Goal: Task Accomplishment & Management: Complete application form

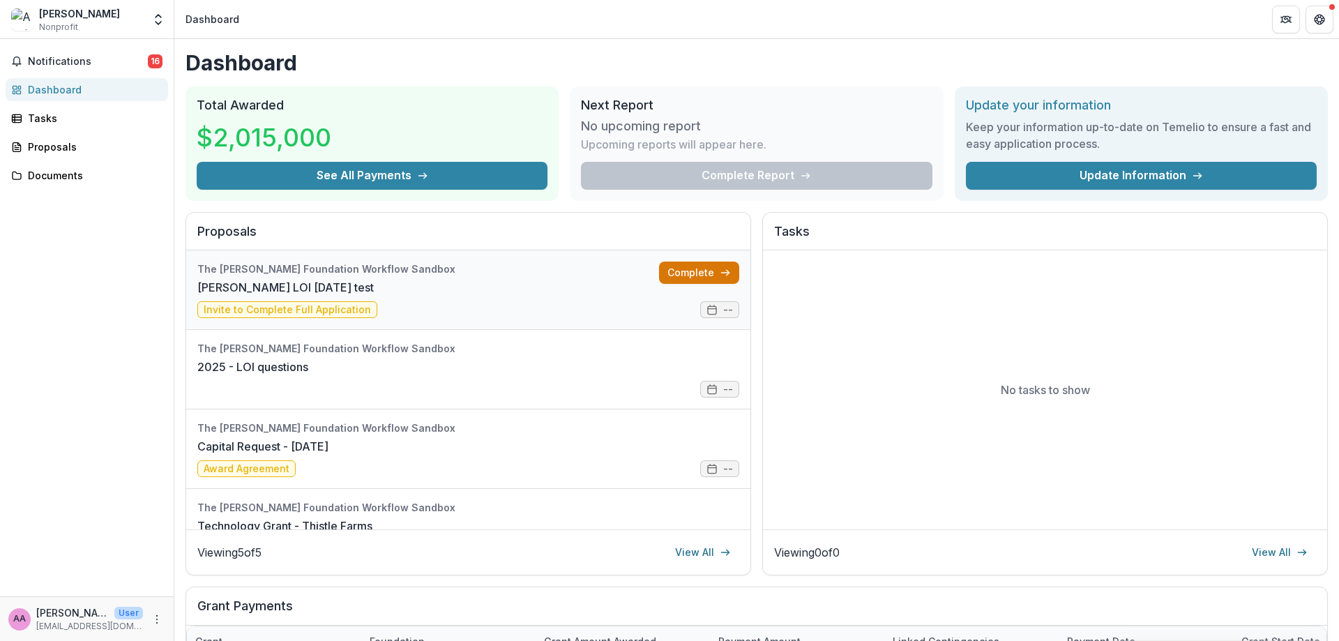
click at [671, 276] on link "Complete" at bounding box center [699, 272] width 80 height 22
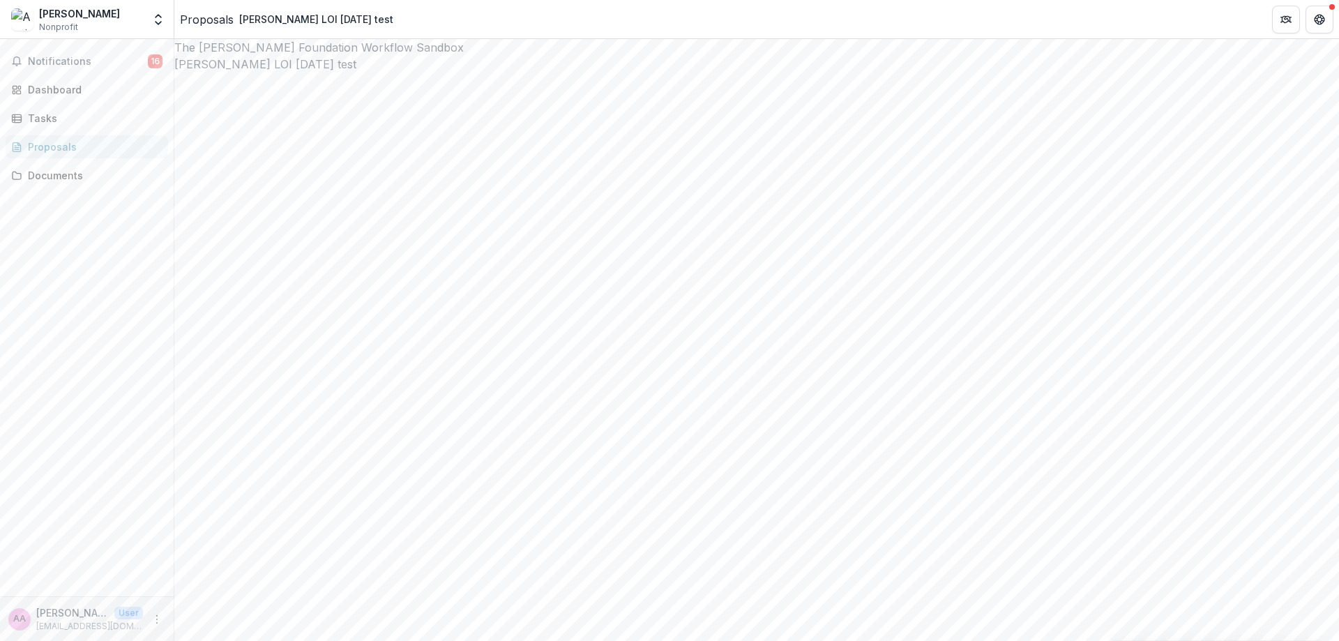
click at [210, 17] on div "Proposals" at bounding box center [207, 19] width 54 height 17
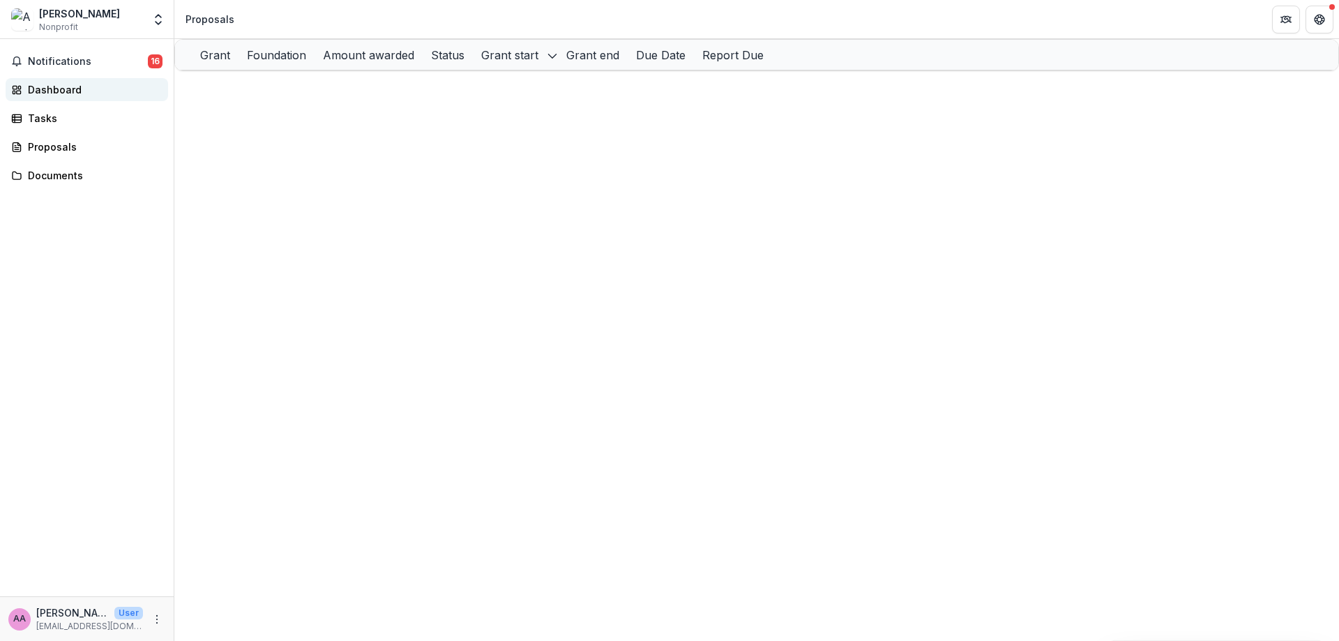
click at [105, 95] on div "Dashboard" at bounding box center [92, 89] width 129 height 15
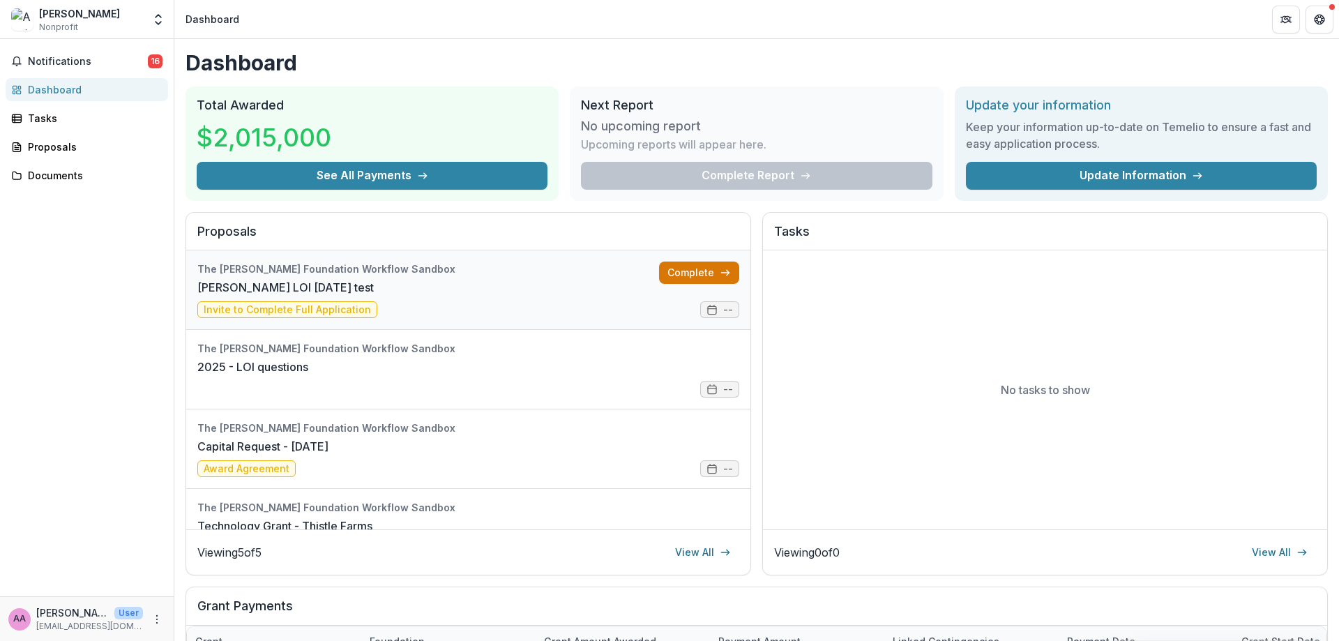
click at [681, 271] on link "Complete" at bounding box center [699, 272] width 80 height 22
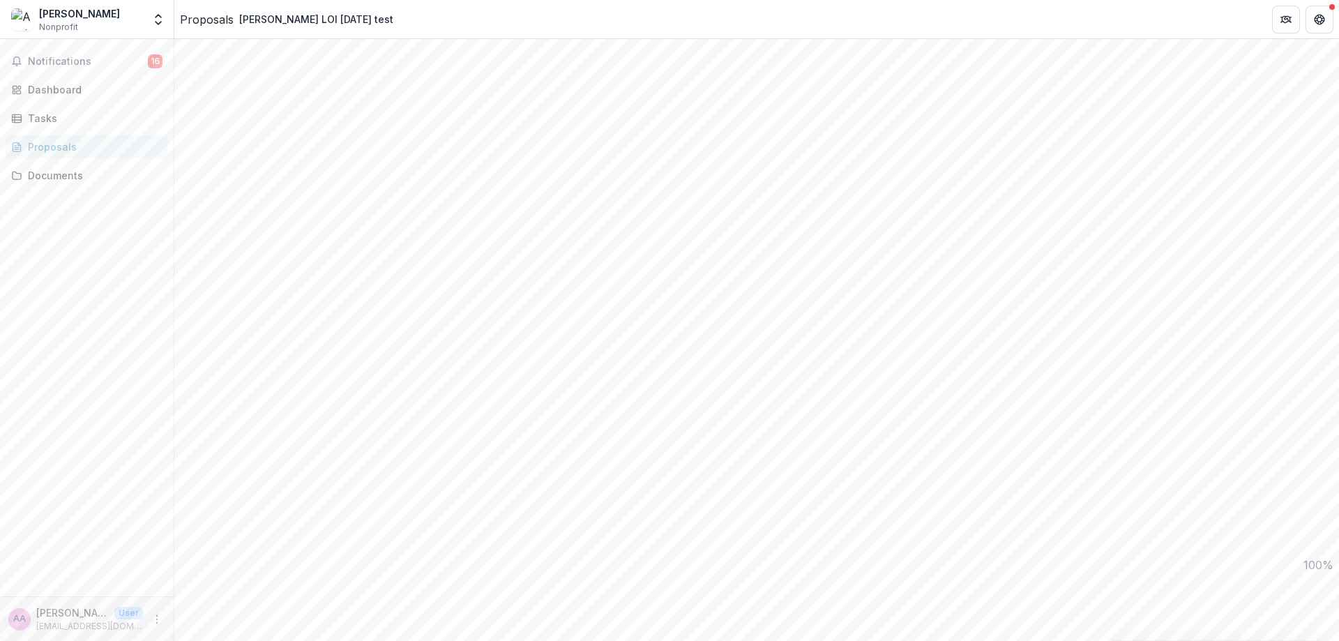
scroll to position [1252, 0]
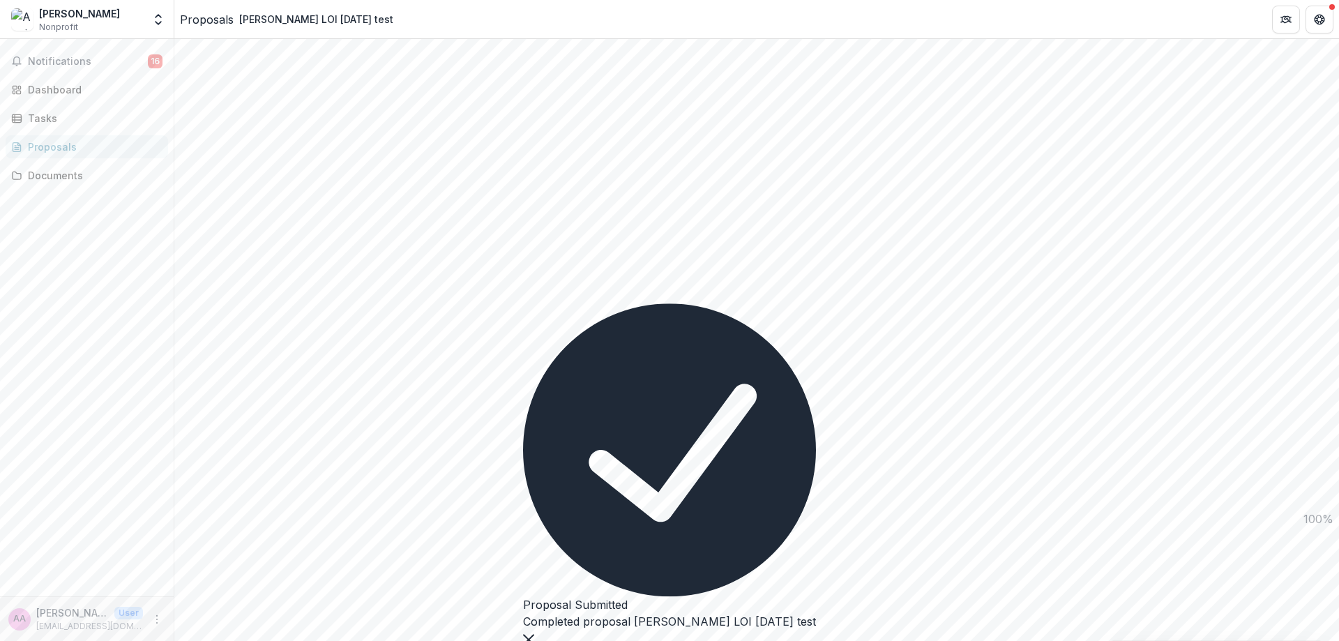
scroll to position [0, 0]
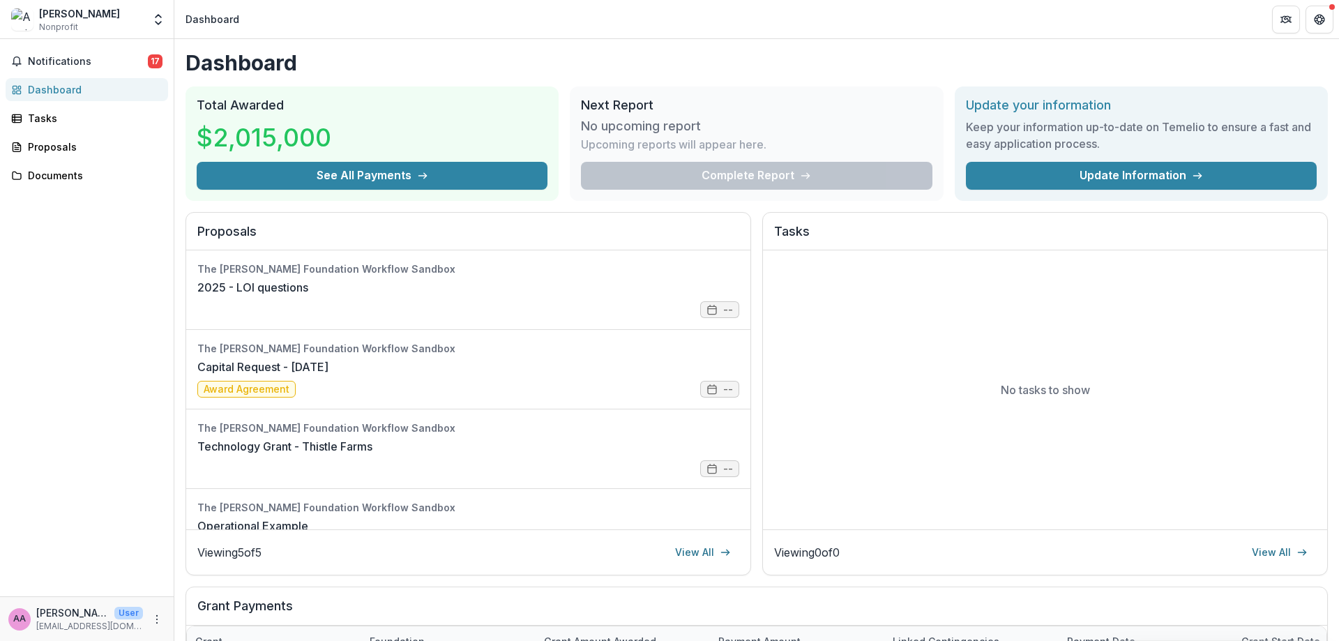
click at [155, 630] on div "AA [PERSON_NAME] Axe User [EMAIL_ADDRESS][DOMAIN_NAME]" at bounding box center [86, 618] width 157 height 27
click at [157, 614] on icon "More" at bounding box center [156, 619] width 11 height 11
click at [282, 629] on div "Grant" at bounding box center [274, 641] width 174 height 30
click at [280, 620] on button "Hide Column" at bounding box center [273, 609] width 167 height 22
click at [145, 615] on div "AA [PERSON_NAME] Axe User [EMAIL_ADDRESS][DOMAIN_NAME]" at bounding box center [86, 618] width 157 height 27
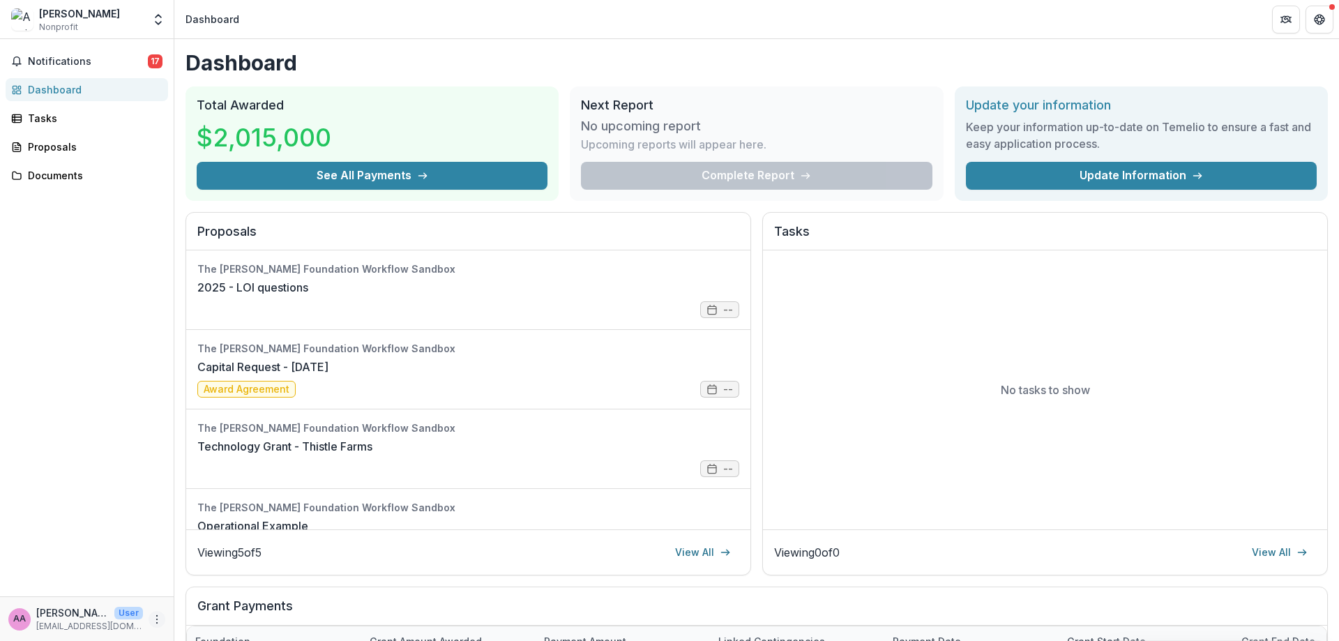
click at [162, 615] on icon "More" at bounding box center [156, 619] width 11 height 11
click at [226, 613] on button "Logout" at bounding box center [248, 612] width 149 height 23
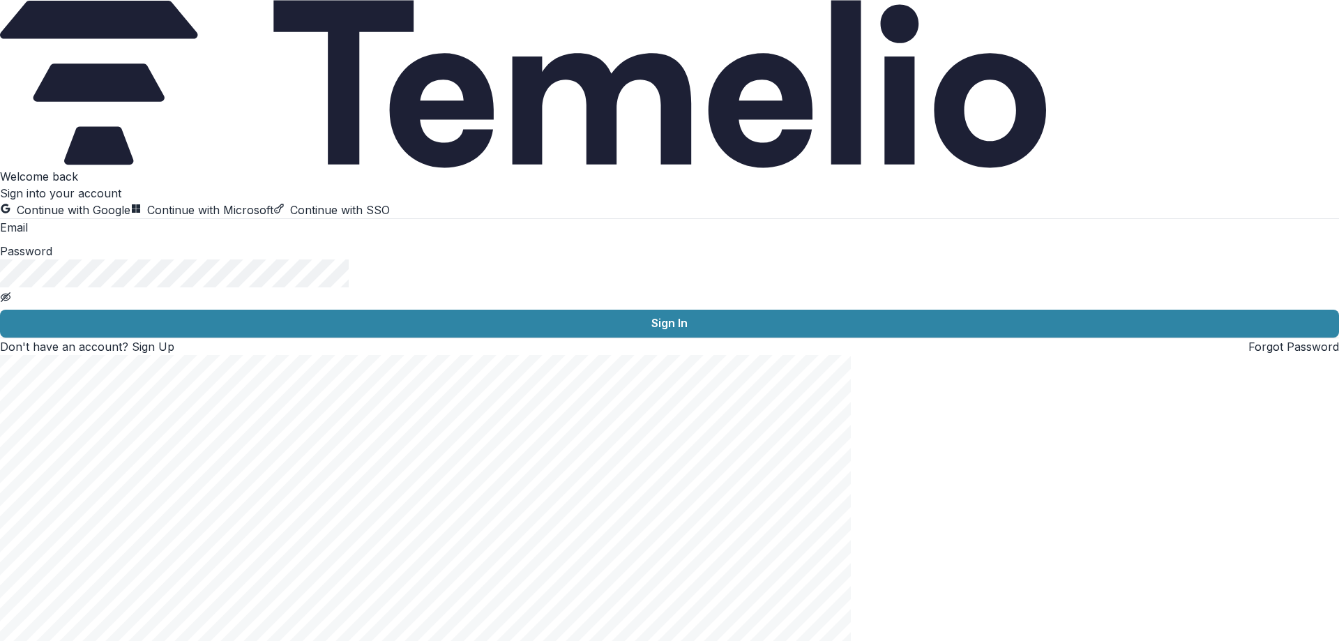
click at [139, 237] on input at bounding box center [84, 228] width 112 height 17
type input "**********"
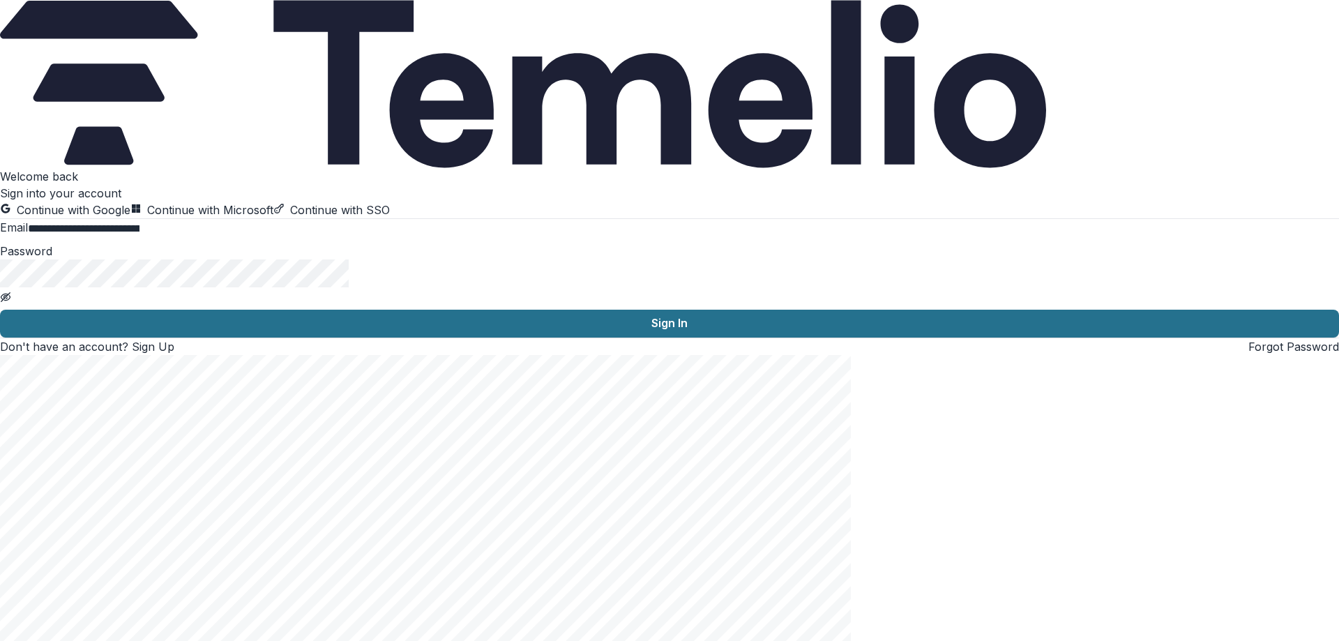
click at [257, 337] on button "Sign In" at bounding box center [669, 324] width 1339 height 28
